Goal: Check status: Check status

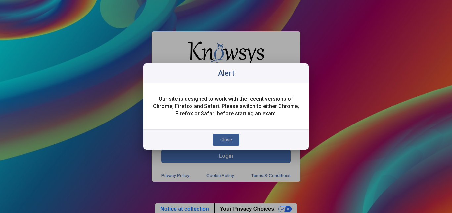
click at [225, 134] on button "Close" at bounding box center [226, 140] width 26 height 12
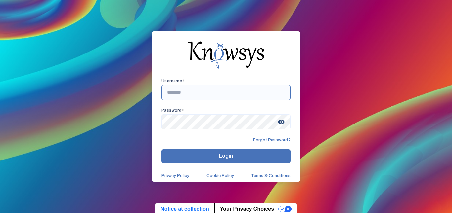
click at [209, 92] on input "text" at bounding box center [225, 92] width 129 height 15
type input "**********"
click at [161, 149] on button "Login" at bounding box center [225, 156] width 129 height 14
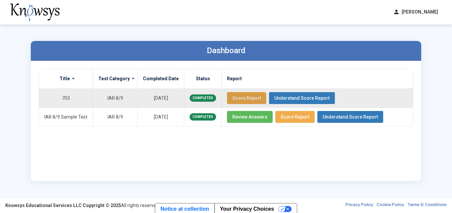
click at [233, 101] on button "Score Report" at bounding box center [246, 98] width 39 height 12
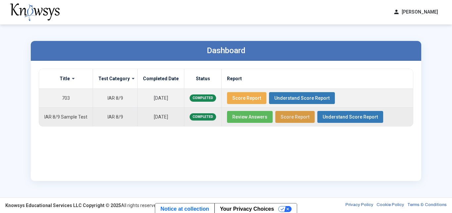
click at [293, 120] on button "Score Report" at bounding box center [294, 117] width 39 height 12
